Goal: Task Accomplishment & Management: Use online tool/utility

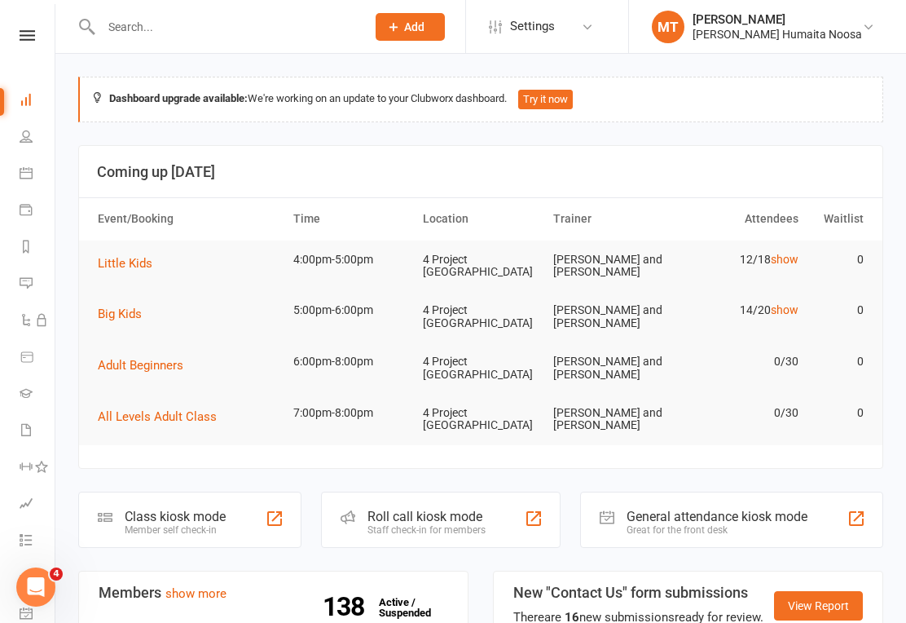
click at [31, 33] on icon at bounding box center [27, 35] width 15 height 11
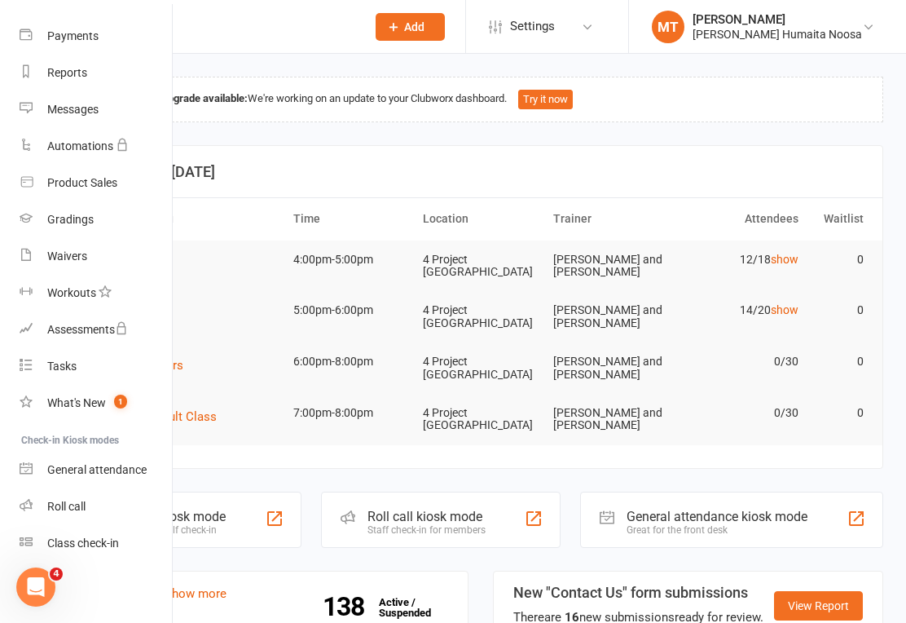
scroll to position [161, 0]
click at [72, 560] on link "Class check-in" at bounding box center [97, 543] width 154 height 37
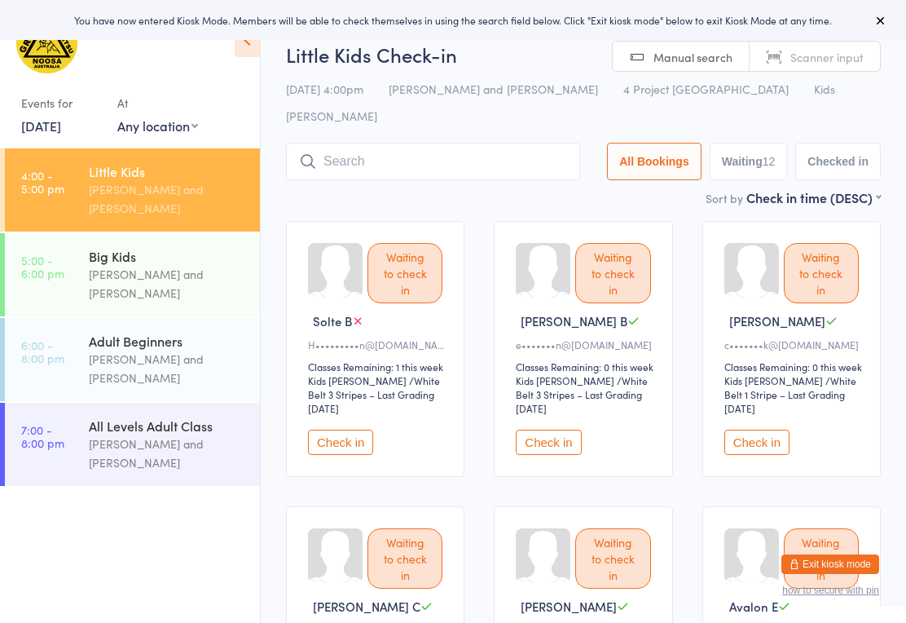
click at [319, 430] on button "Check in" at bounding box center [340, 442] width 65 height 25
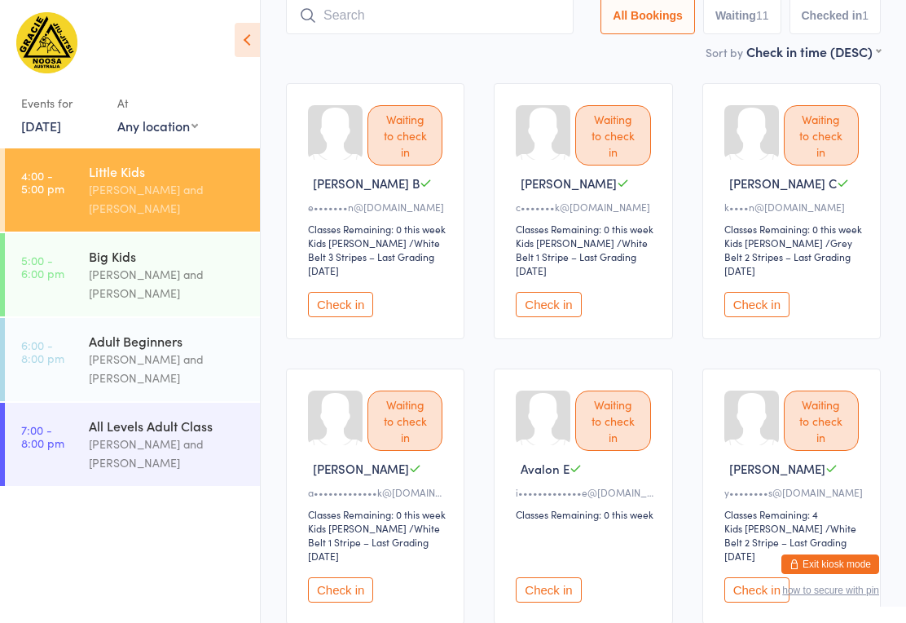
scroll to position [137, 0]
click at [337, 293] on button "Check in" at bounding box center [340, 305] width 65 height 25
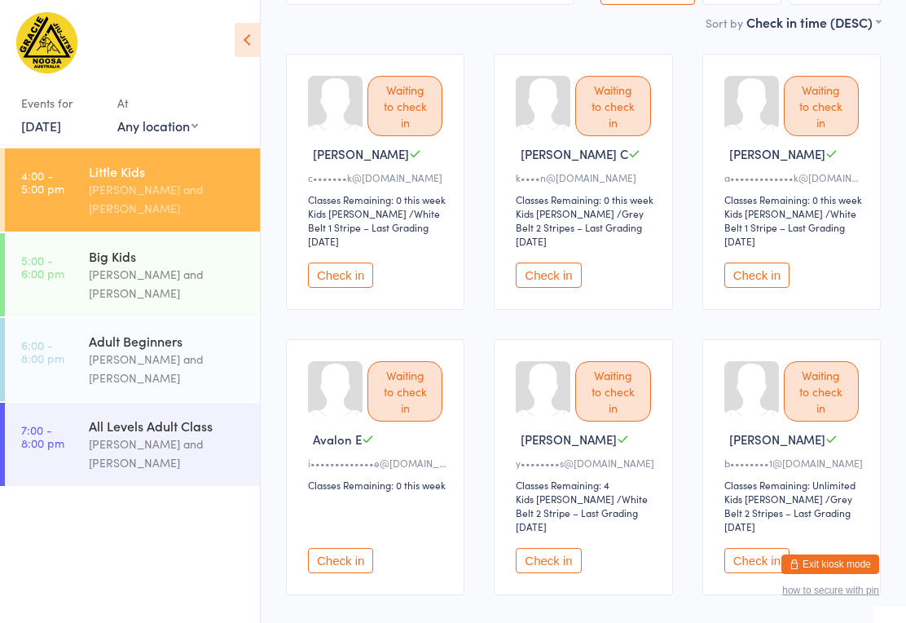
scroll to position [0, 0]
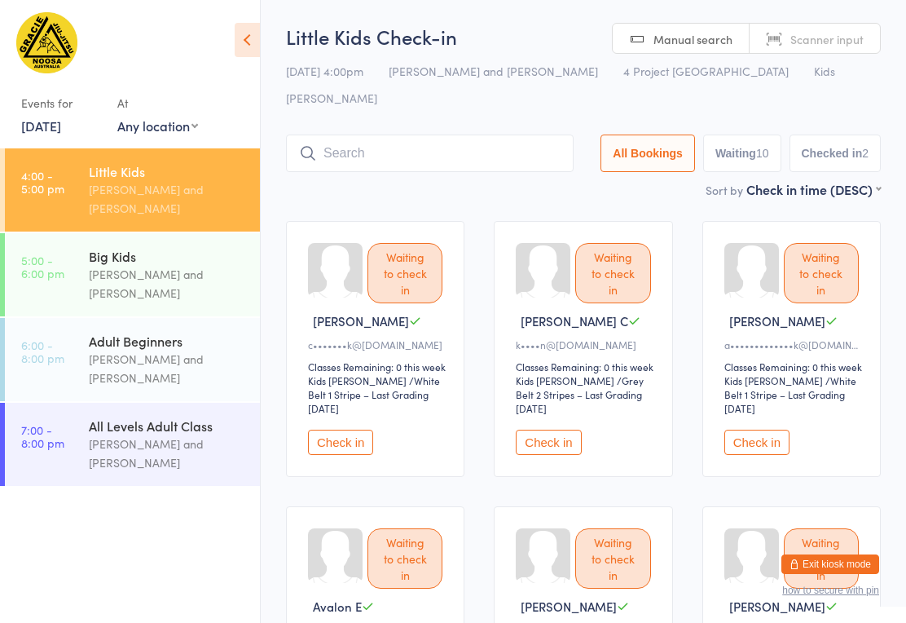
click at [481, 135] on input "search" at bounding box center [430, 153] width 288 height 37
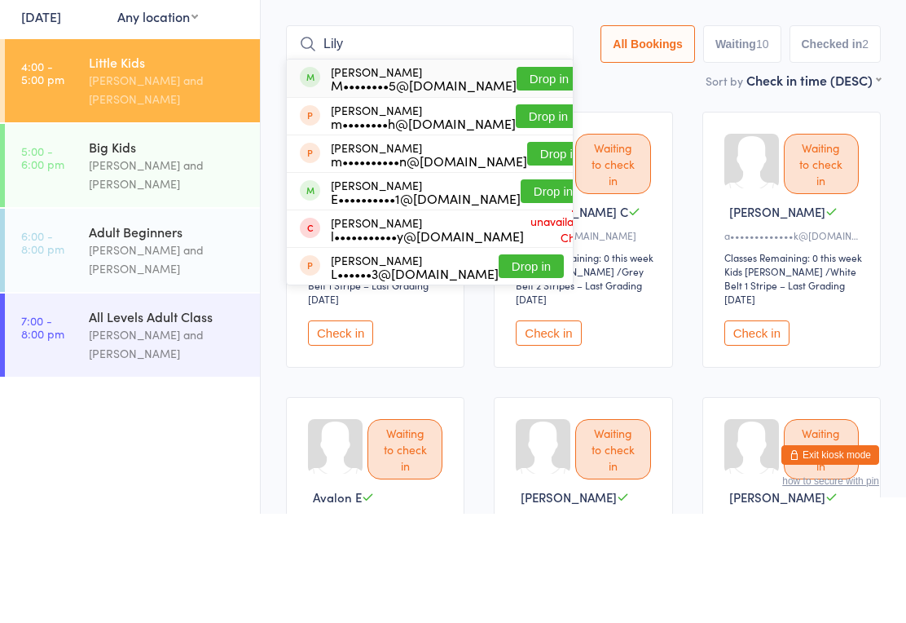
type input "Lily"
click at [517, 176] on button "Drop in" at bounding box center [549, 188] width 65 height 24
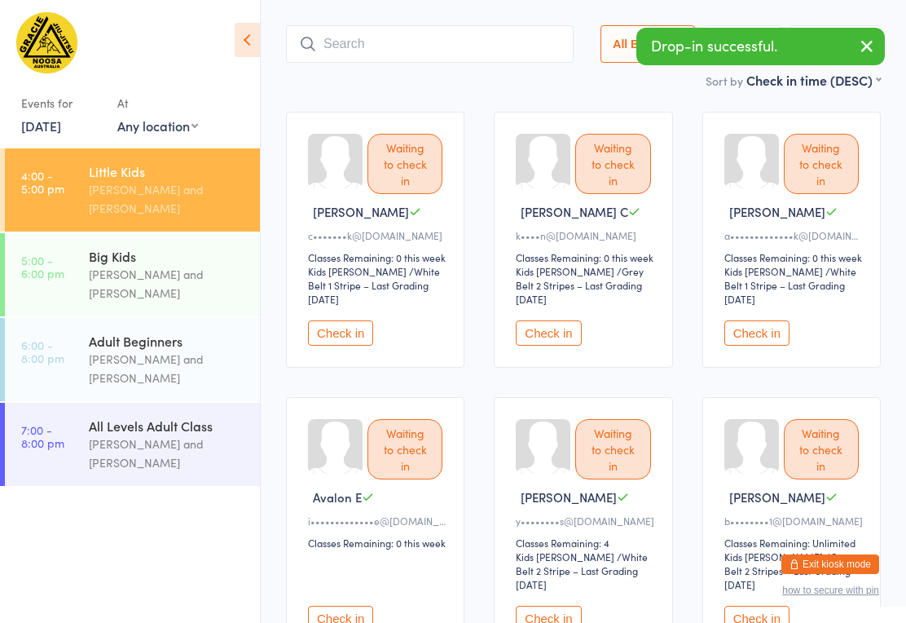
click at [398, 25] on input "search" at bounding box center [430, 43] width 288 height 37
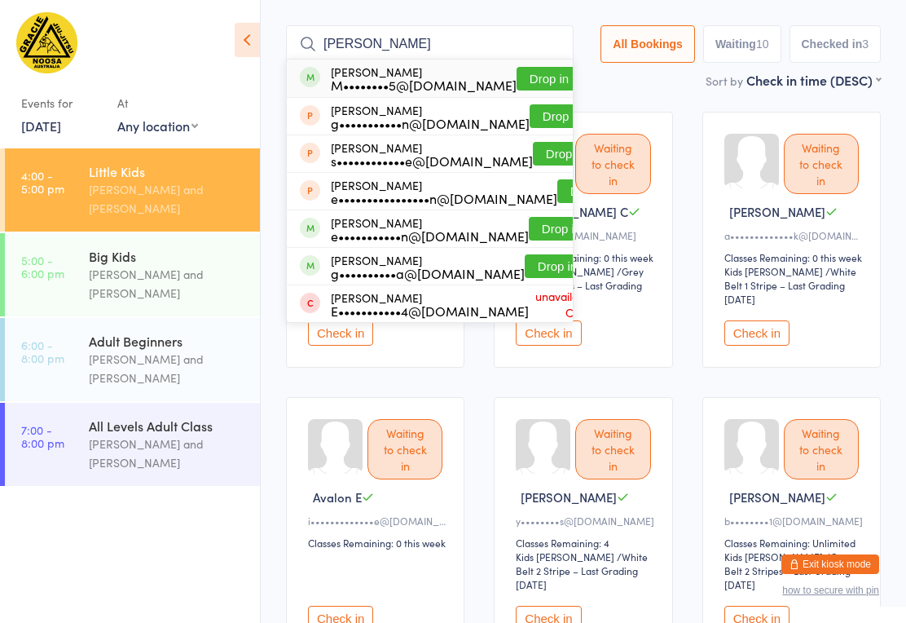
type input "Ella"
click at [523, 67] on button "Drop in" at bounding box center [549, 79] width 65 height 24
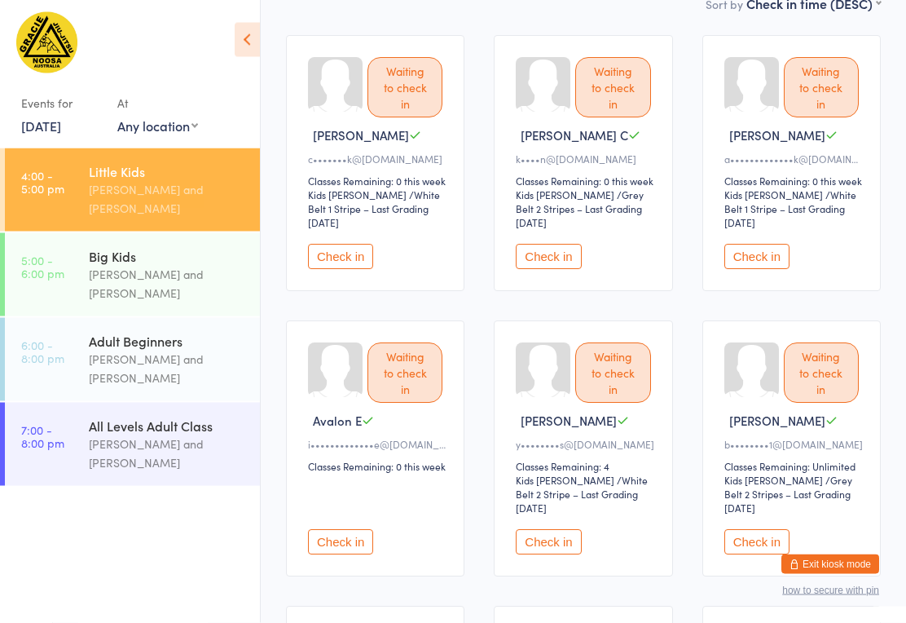
scroll to position [219, 0]
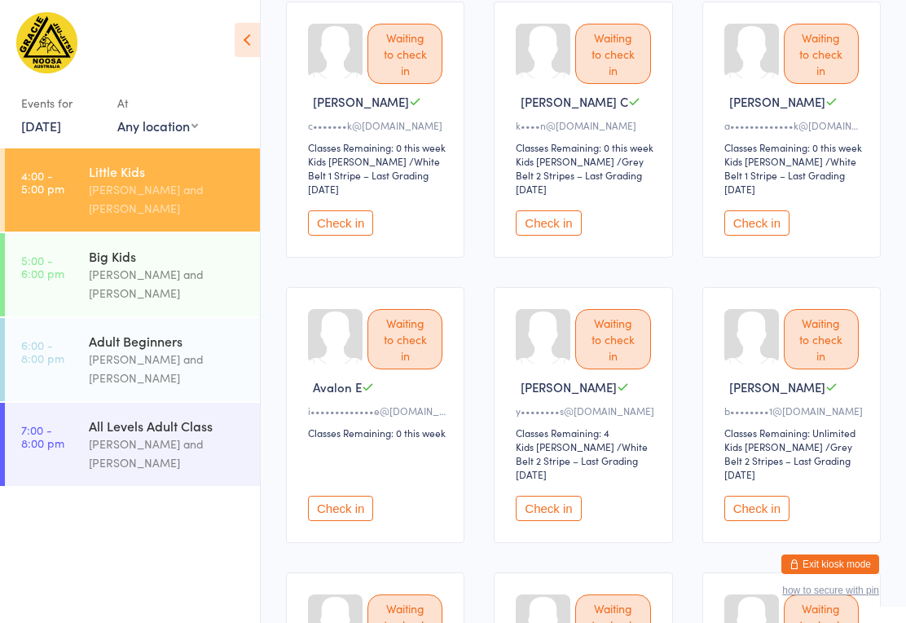
click at [765, 496] on button "Check in" at bounding box center [757, 508] width 65 height 25
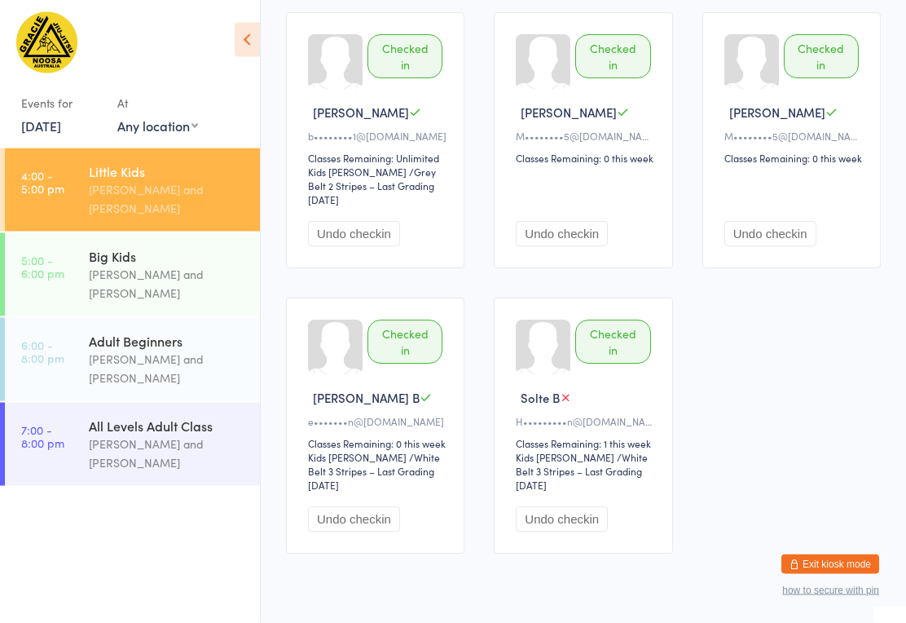
scroll to position [1088, 0]
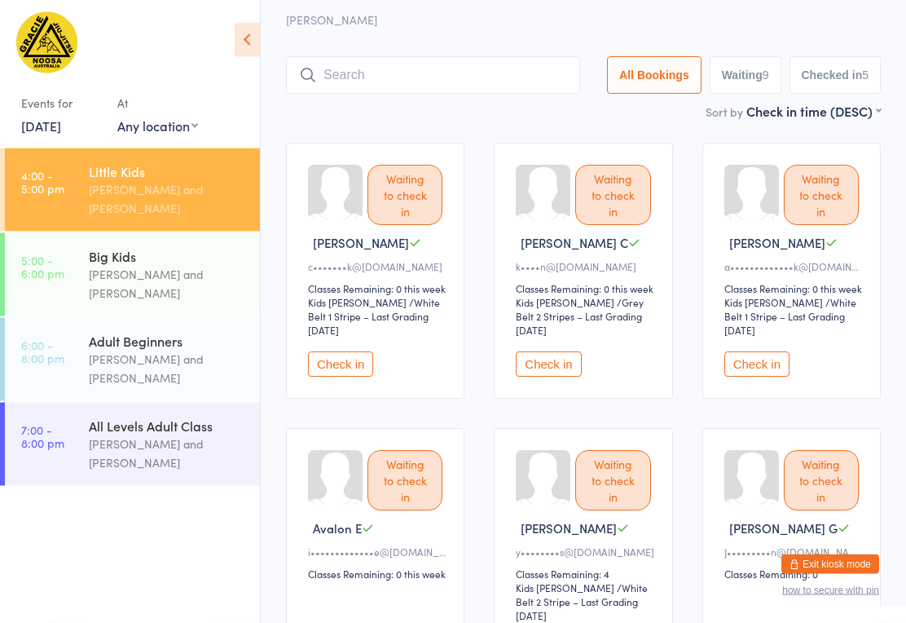
click at [765, 352] on button "Check in" at bounding box center [757, 364] width 65 height 25
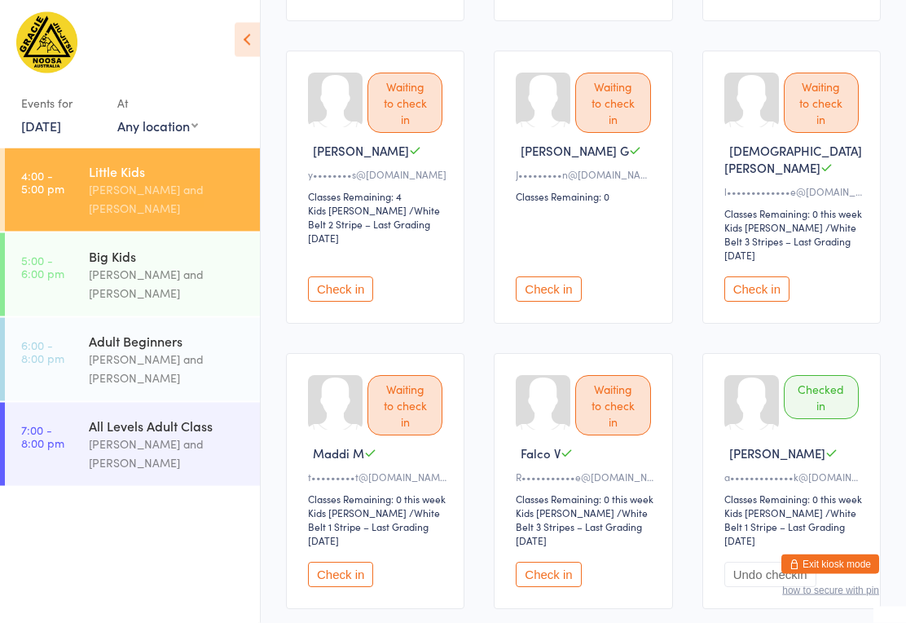
click at [550, 562] on button "Check in" at bounding box center [548, 574] width 65 height 25
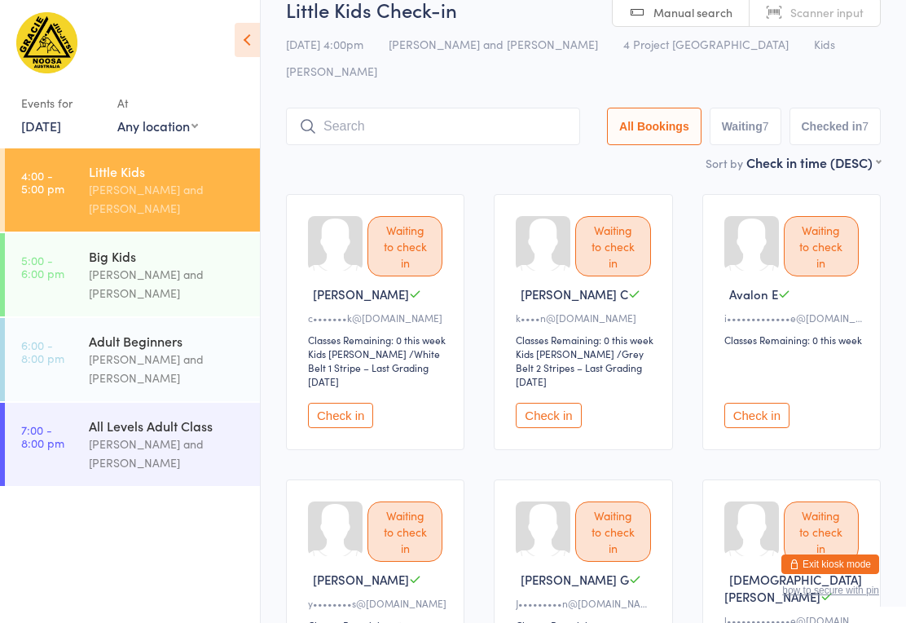
scroll to position [26, 0]
click at [563, 409] on button "Check in" at bounding box center [548, 416] width 65 height 25
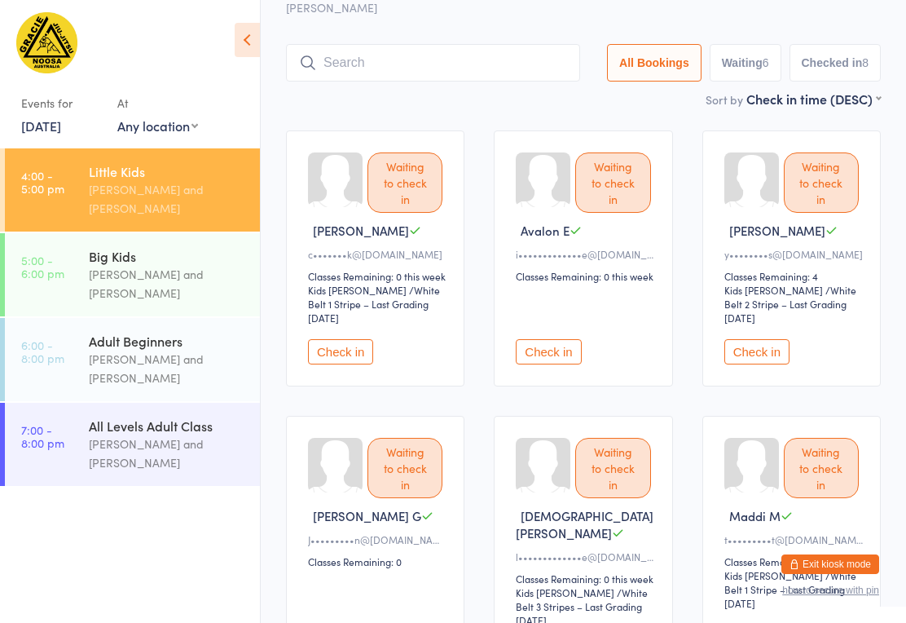
scroll to position [89, 0]
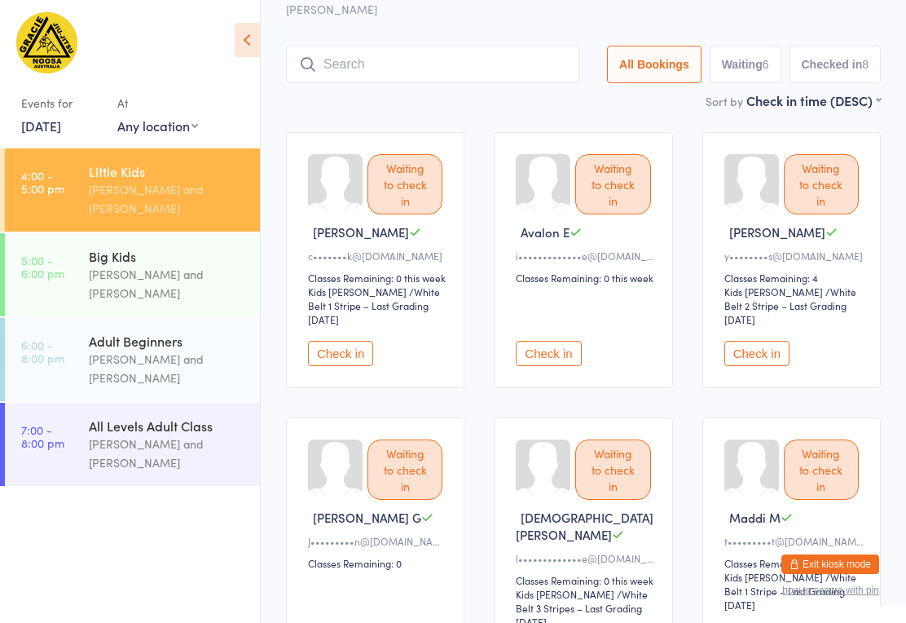
click at [749, 341] on button "Check in" at bounding box center [757, 353] width 65 height 25
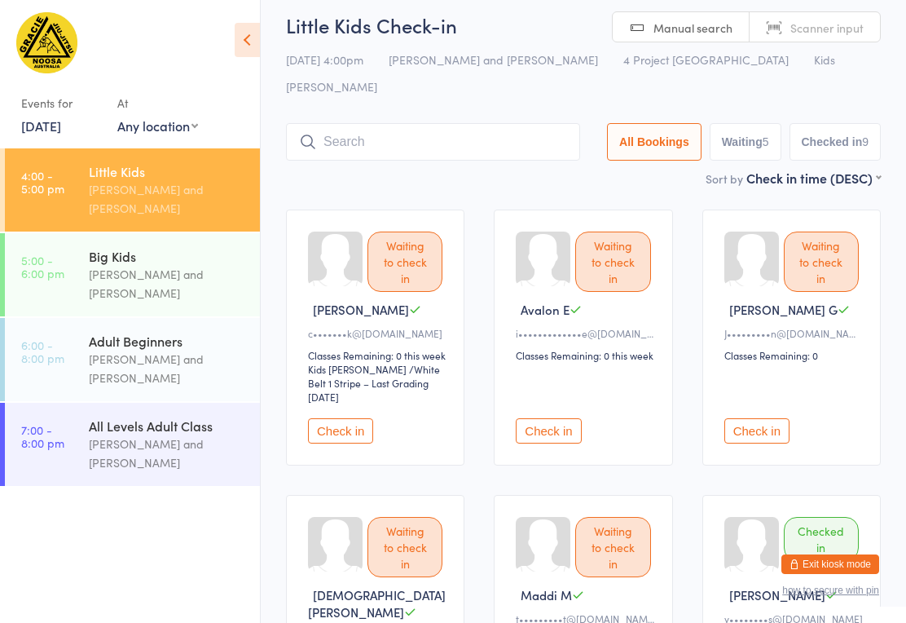
scroll to position [0, 0]
